Goal: Information Seeking & Learning: Understand process/instructions

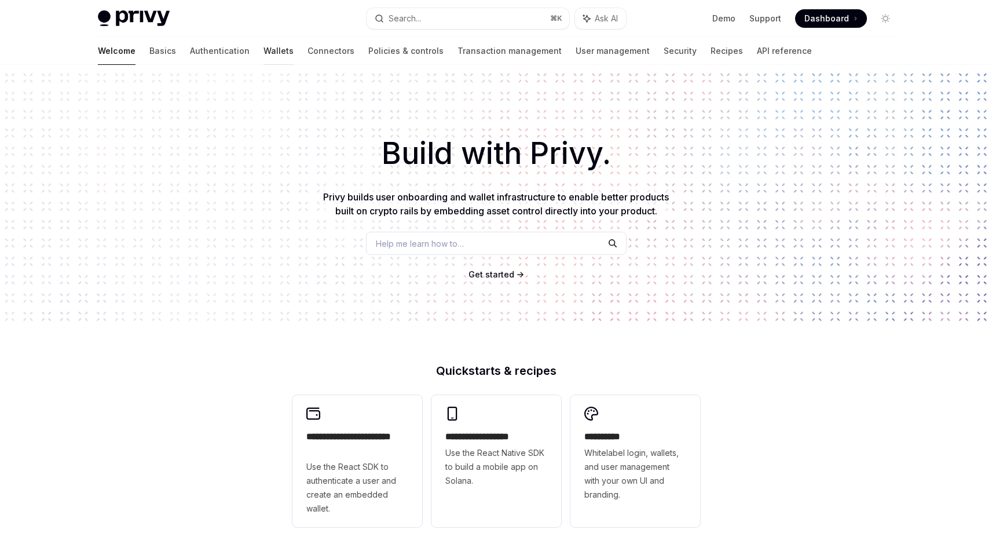
click at [264, 59] on link "Wallets" at bounding box center [279, 51] width 30 height 28
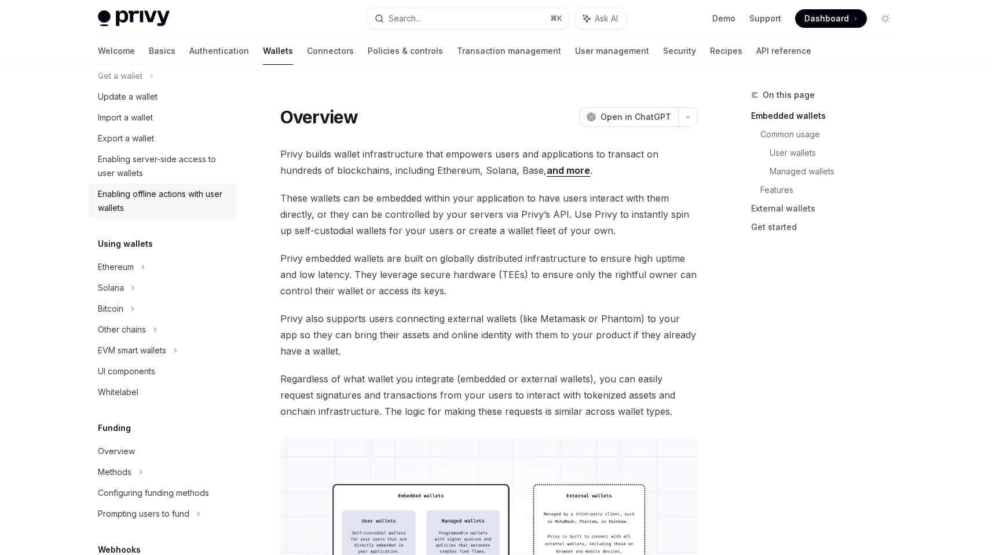
scroll to position [137, 0]
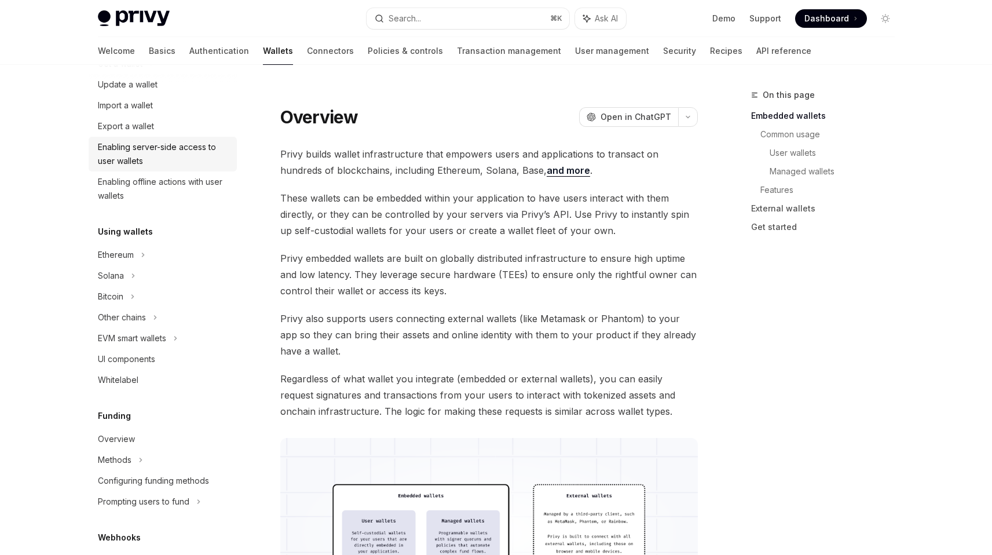
click at [159, 162] on div "Enabling server-side access to user wallets" at bounding box center [164, 154] width 132 height 28
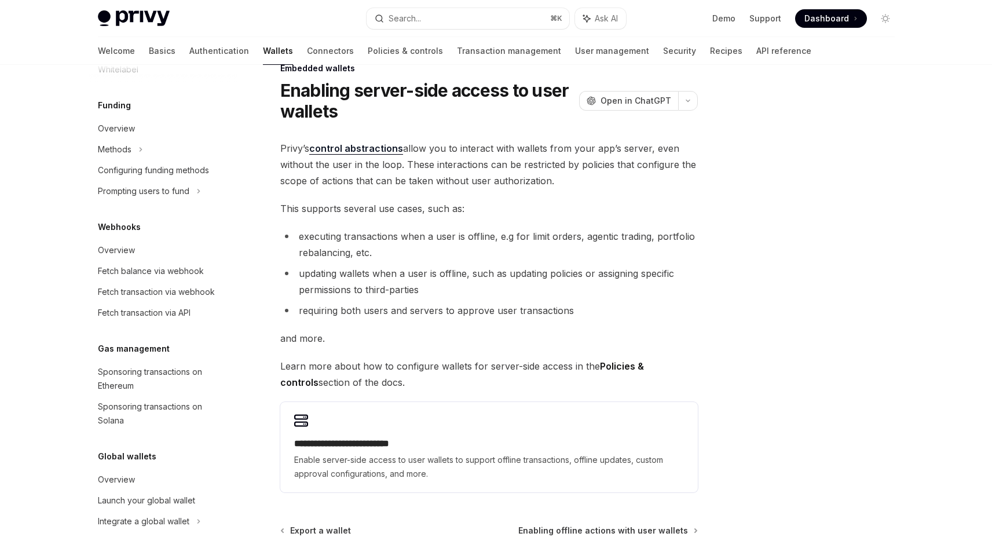
scroll to position [30, 0]
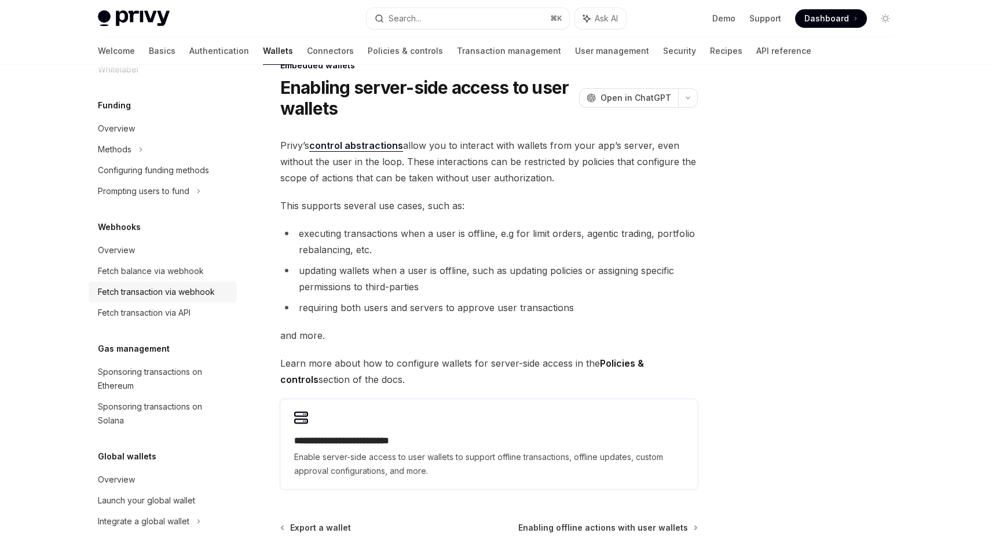
click at [200, 293] on div "Fetch transaction via webhook" at bounding box center [156, 292] width 117 height 14
type textarea "*"
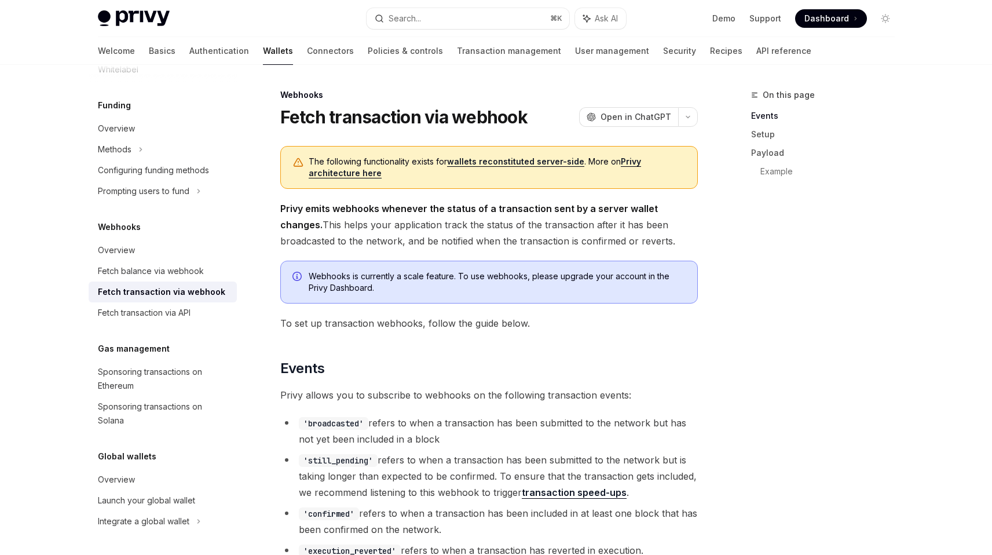
click at [458, 261] on div "Webhooks is currently a scale feature. To use webhooks, please upgrade your acc…" at bounding box center [489, 282] width 418 height 43
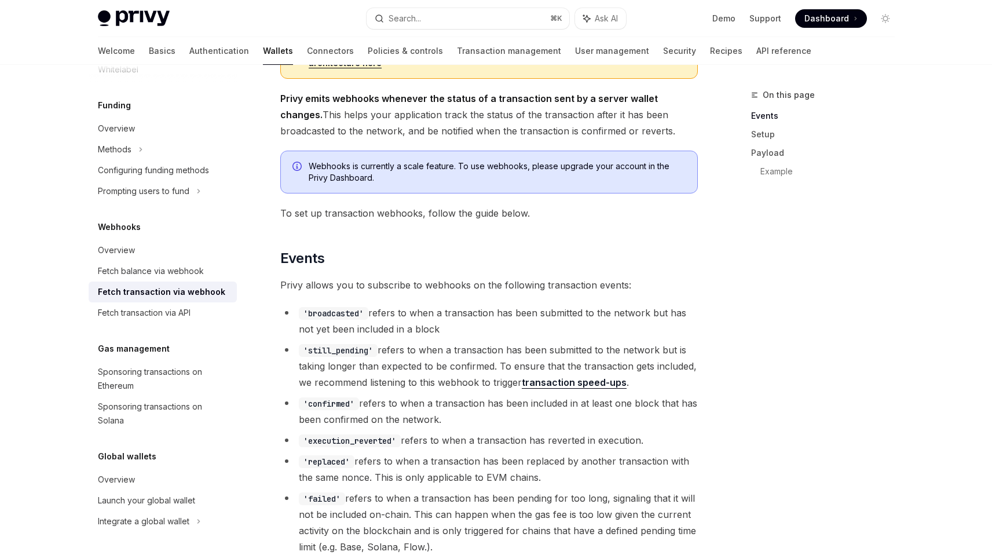
scroll to position [253, 0]
